Goal: Transaction & Acquisition: Purchase product/service

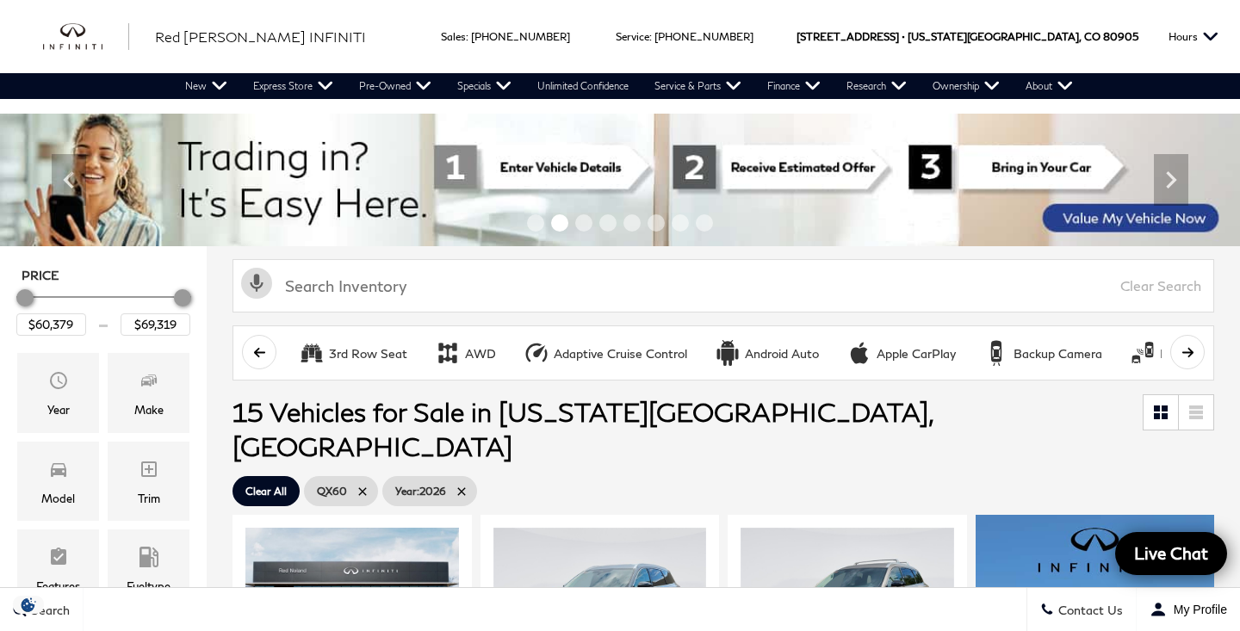
click at [72, 471] on div "Model" at bounding box center [58, 481] width 82 height 79
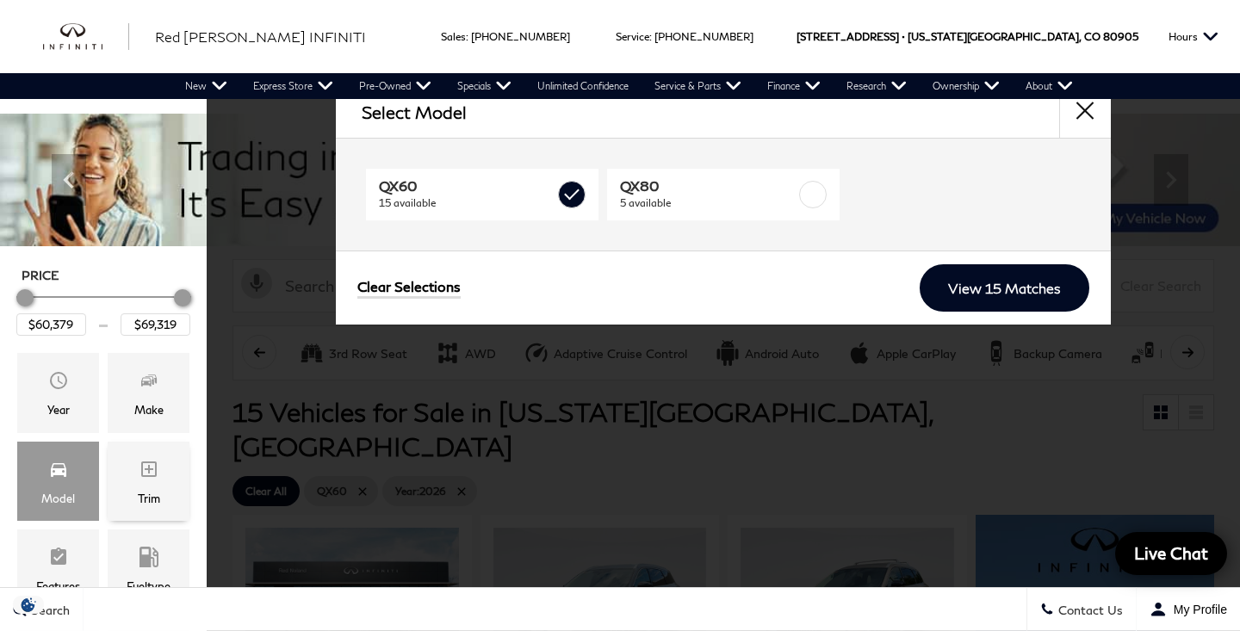
click at [139, 487] on span "Trim" at bounding box center [149, 472] width 21 height 34
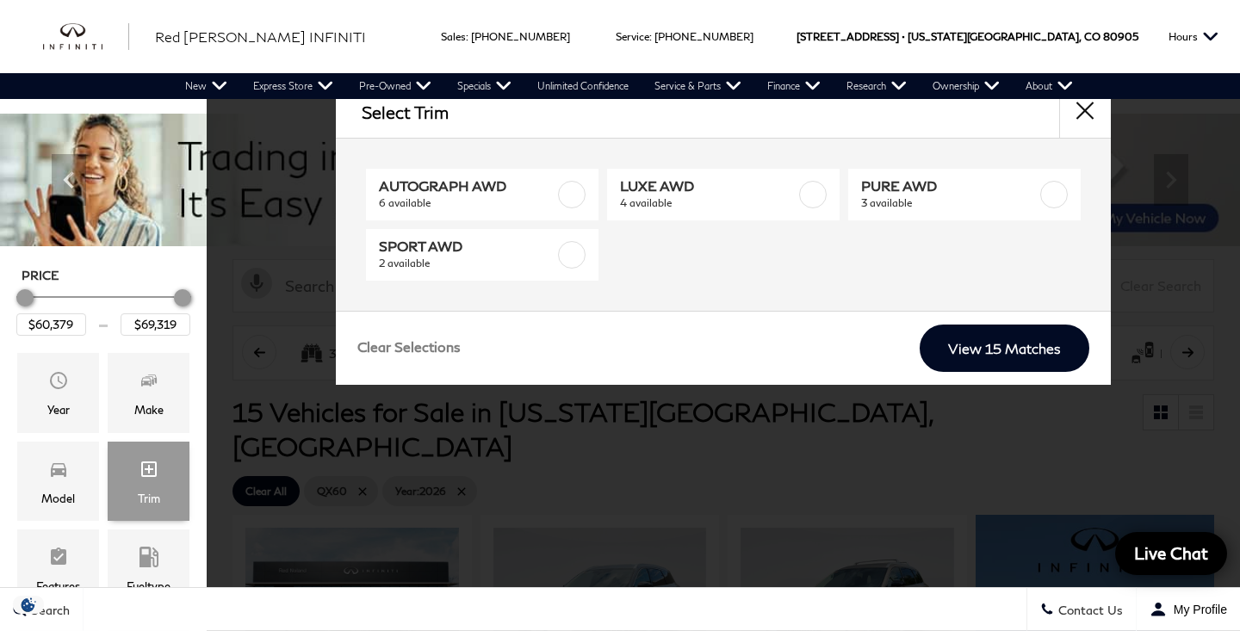
click at [139, 487] on span "Trim" at bounding box center [149, 472] width 21 height 34
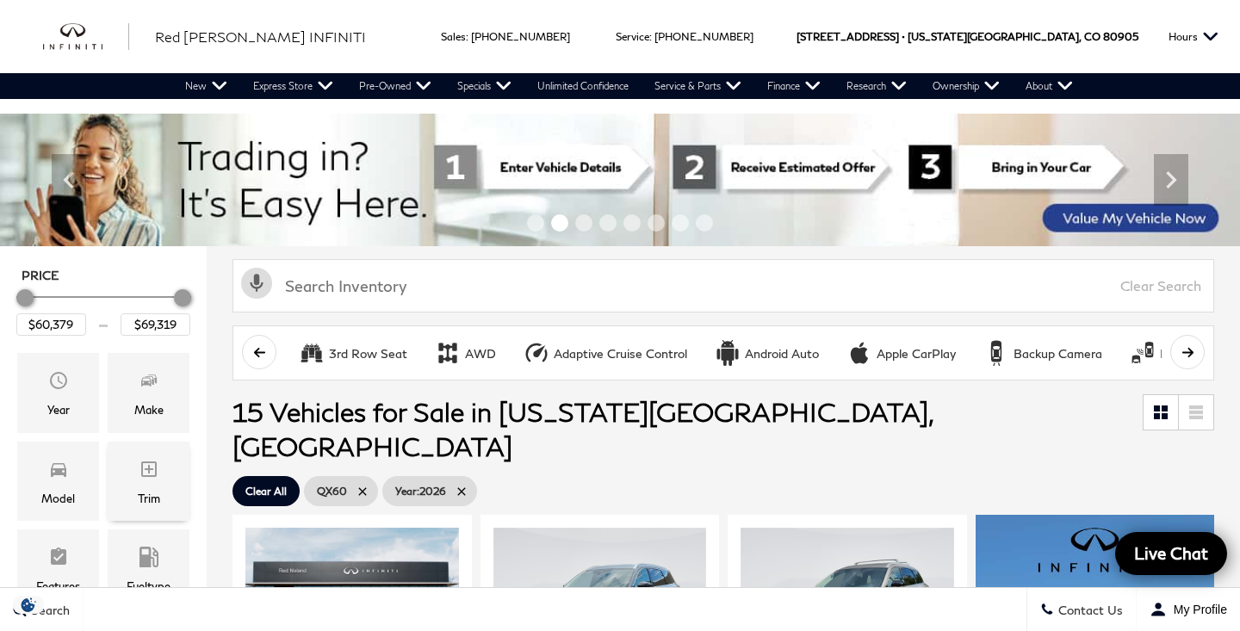
click at [139, 487] on span "Trim" at bounding box center [149, 472] width 21 height 34
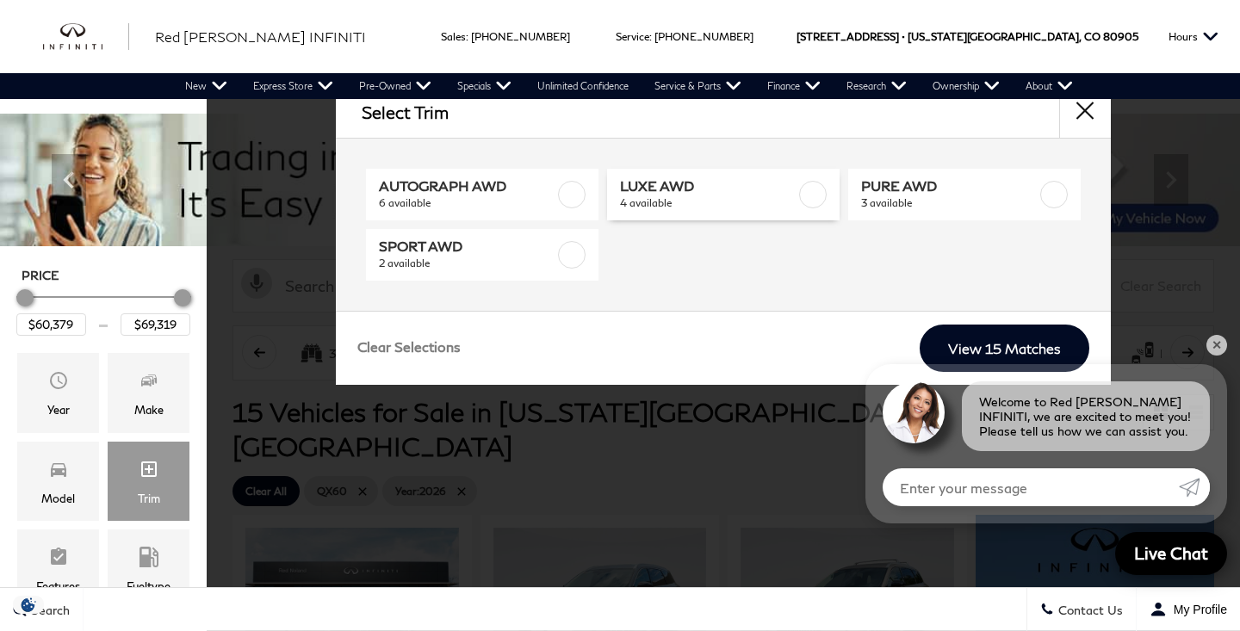
click at [743, 189] on span "LUXE AWD" at bounding box center [708, 185] width 176 height 17
type input "$61,439"
checkbox input "true"
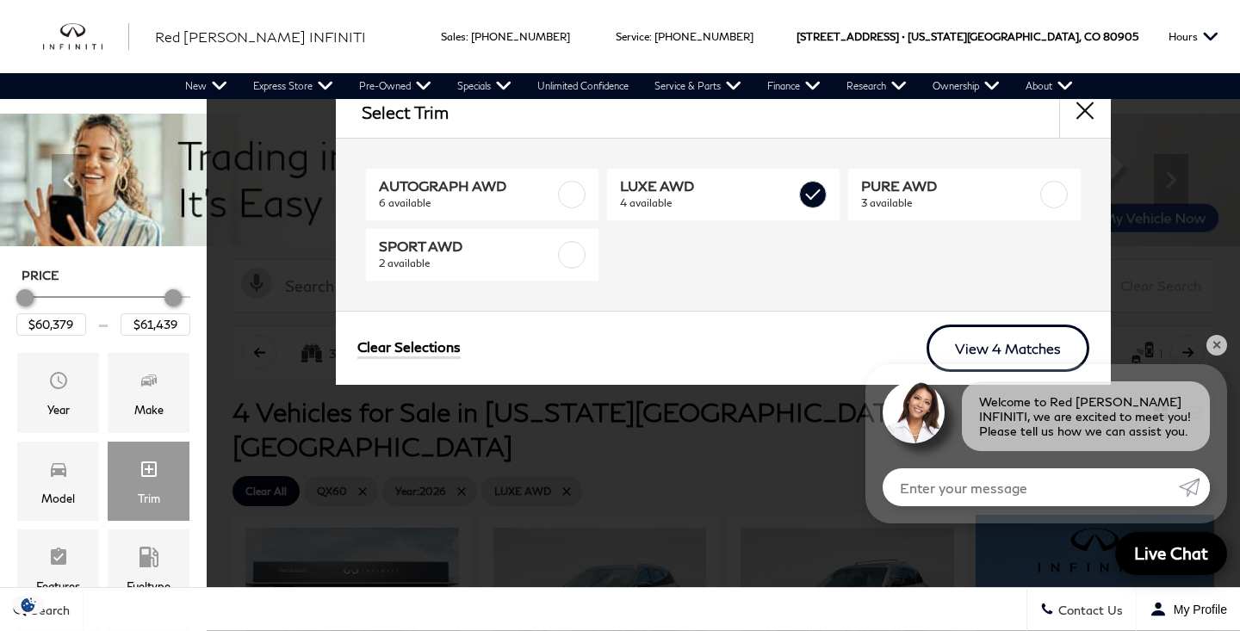
click at [1012, 349] on link "View 4 Matches" at bounding box center [1007, 348] width 163 height 47
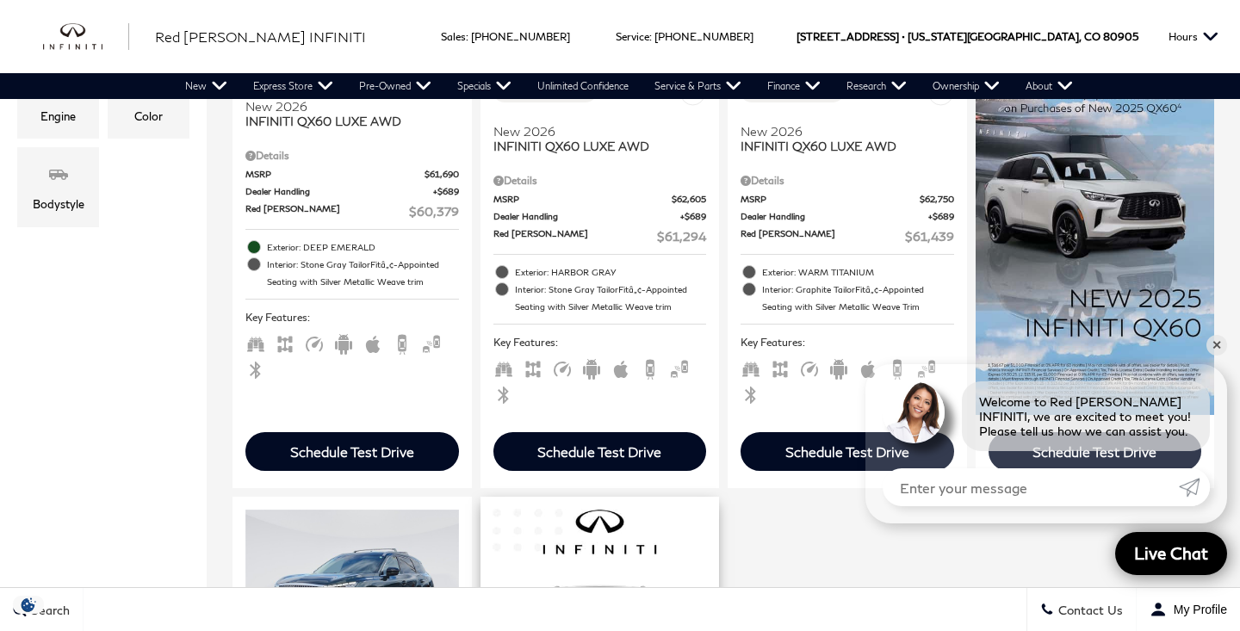
scroll to position [573, 0]
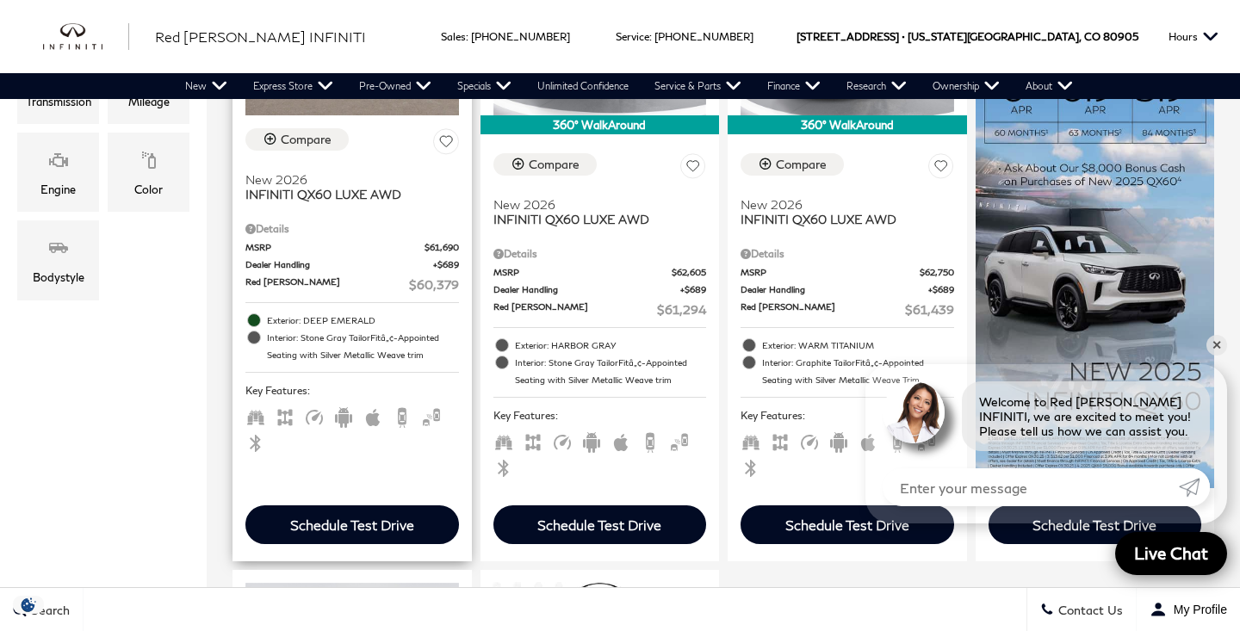
click at [375, 330] on div "Compare New 2026 INFINITI QX60 LUXE AWD Details MSRP $61,690 Dealer Handling $6…" at bounding box center [351, 292] width 239 height 354
click at [369, 329] on span "Interior: Stone Gray TailorFitâ„¢-Appointed Seating with Silver Metallic Weave …" at bounding box center [363, 346] width 192 height 34
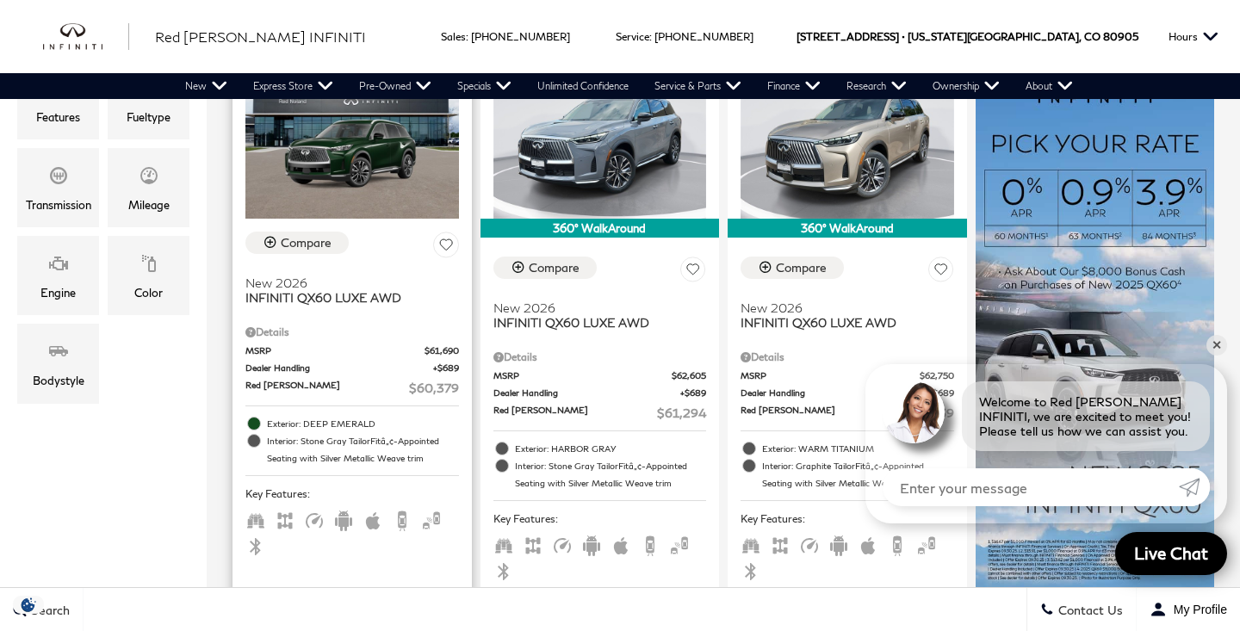
scroll to position [459, 0]
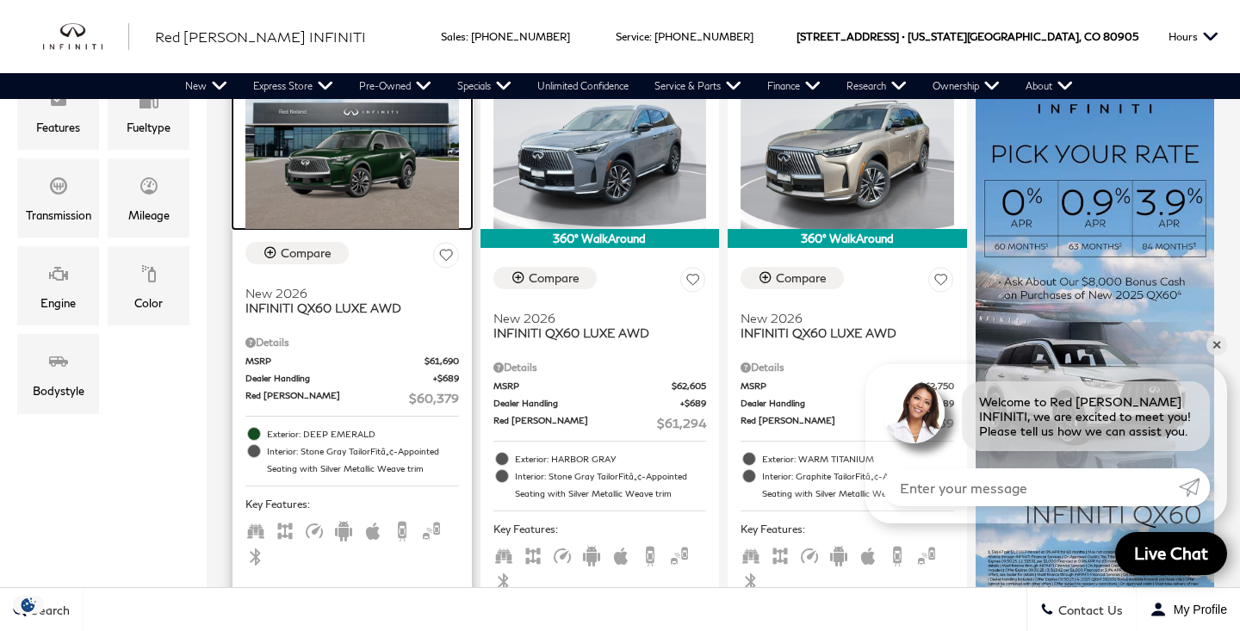
click at [364, 152] on img at bounding box center [352, 149] width 214 height 160
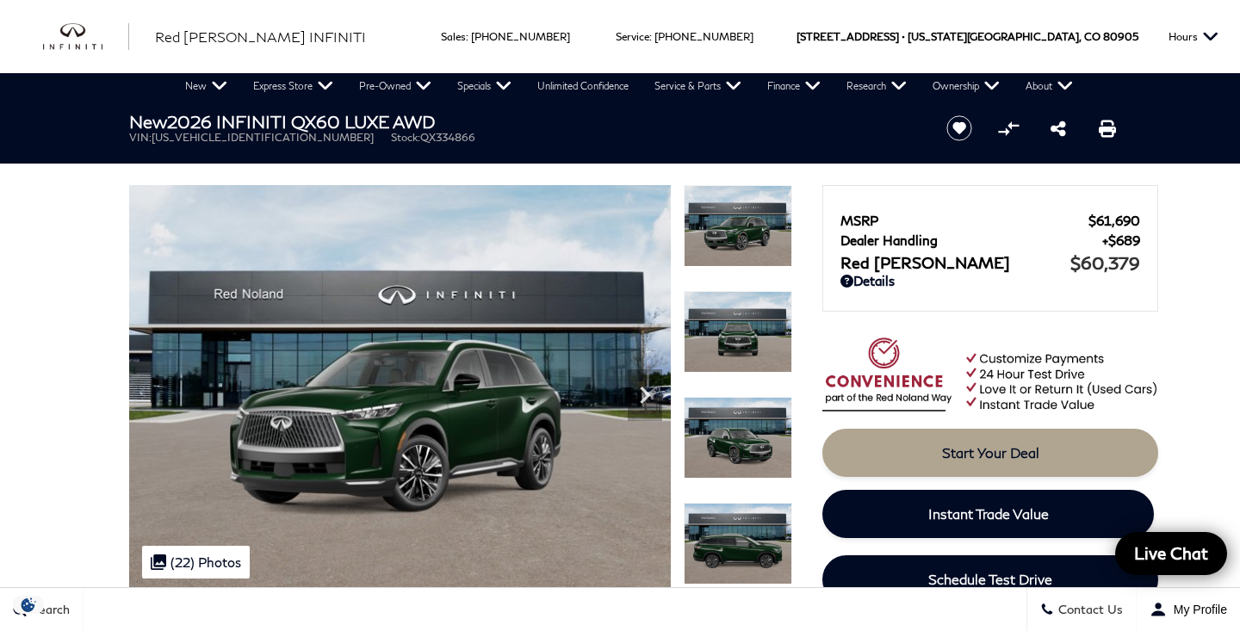
click at [977, 451] on span "Start Your Deal" at bounding box center [990, 452] width 97 height 16
